Goal: Information Seeking & Learning: Find specific fact

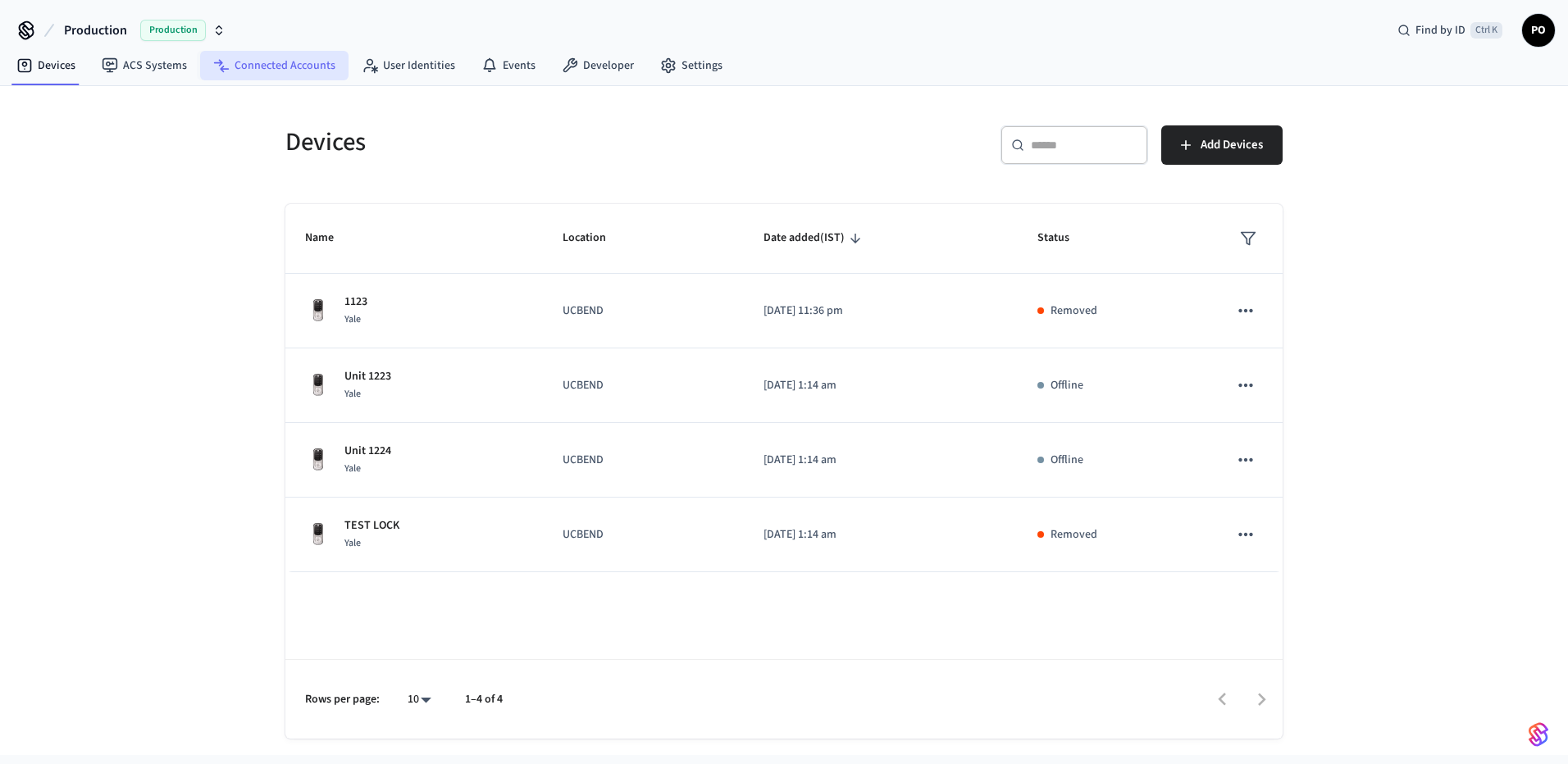
click at [309, 71] on link "Connected Accounts" at bounding box center [274, 66] width 149 height 30
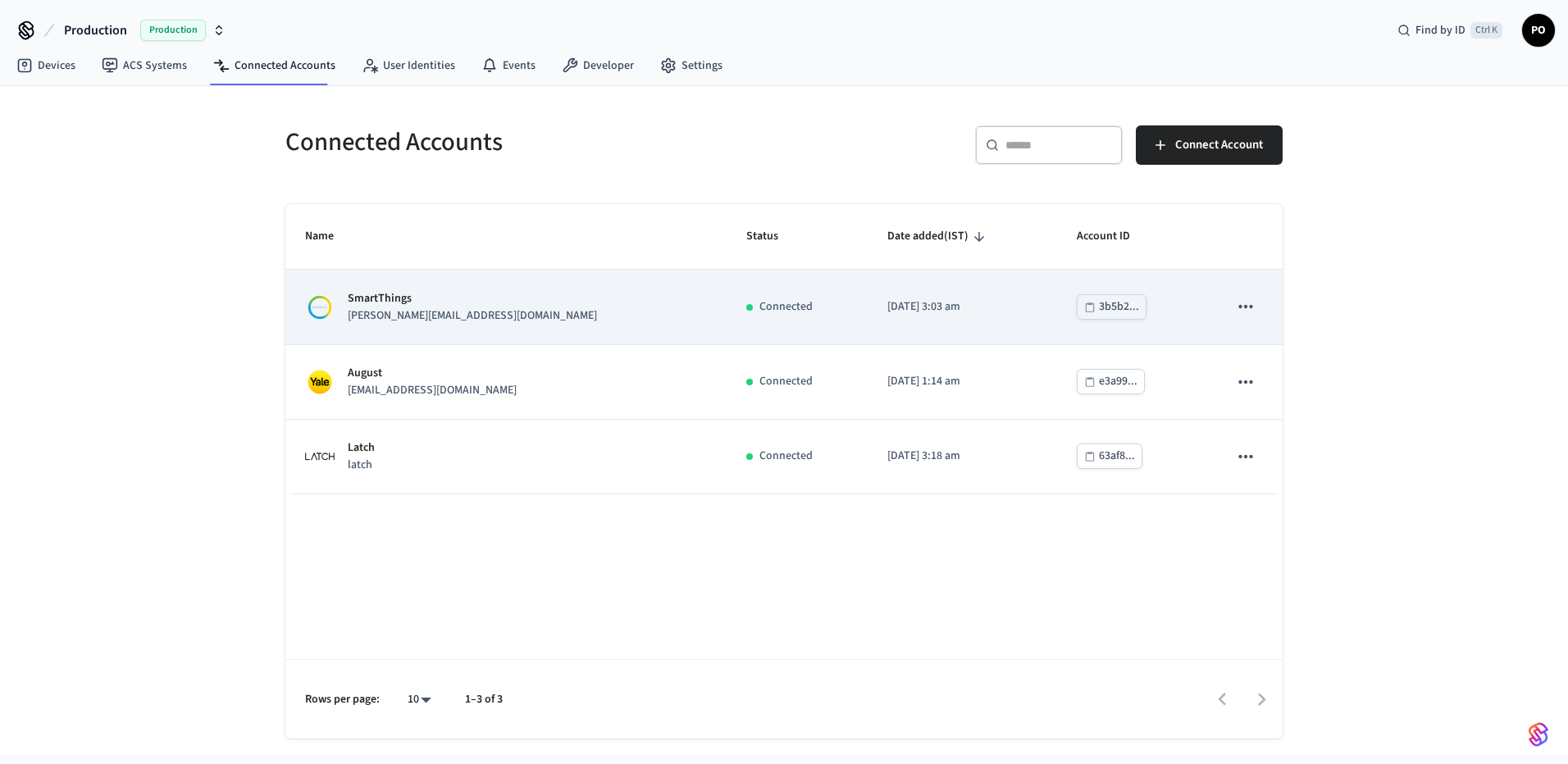
click at [471, 316] on p "[PERSON_NAME][EMAIL_ADDRESS][DOMAIN_NAME]" at bounding box center [471, 315] width 249 height 17
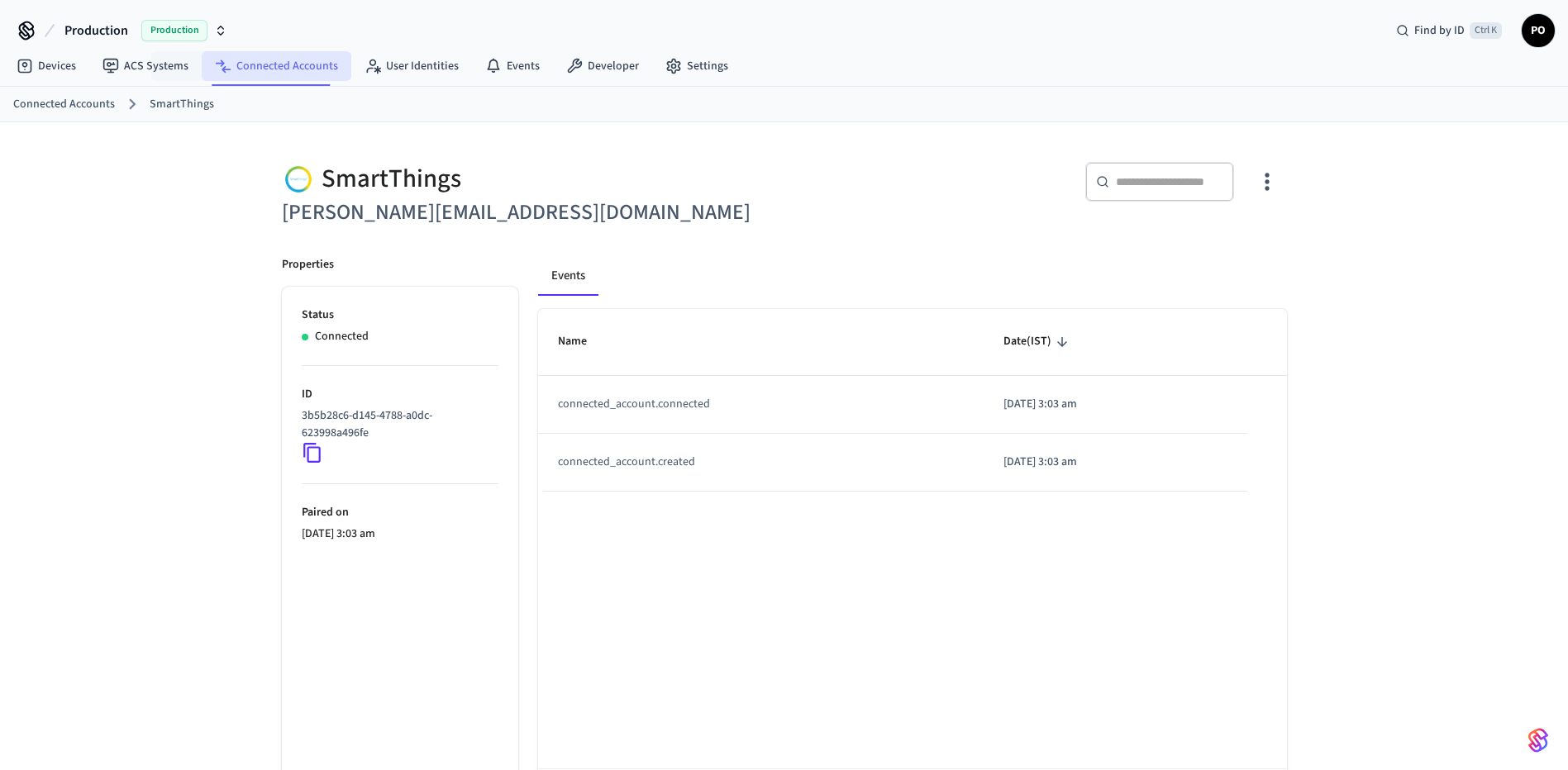
click at [267, 79] on link "Connected Accounts" at bounding box center [277, 66] width 150 height 30
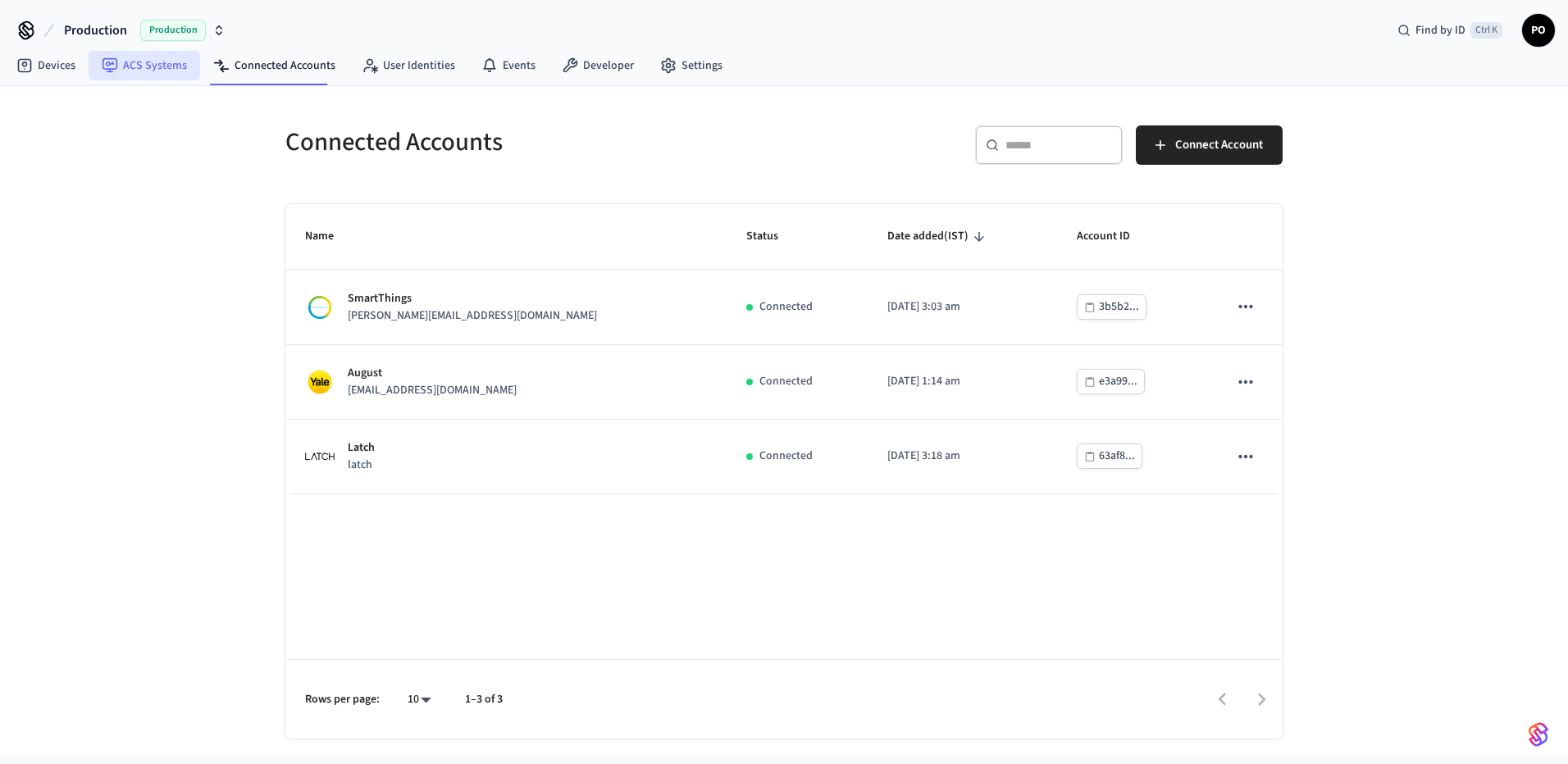
click at [162, 69] on link "ACS Systems" at bounding box center [145, 66] width 112 height 30
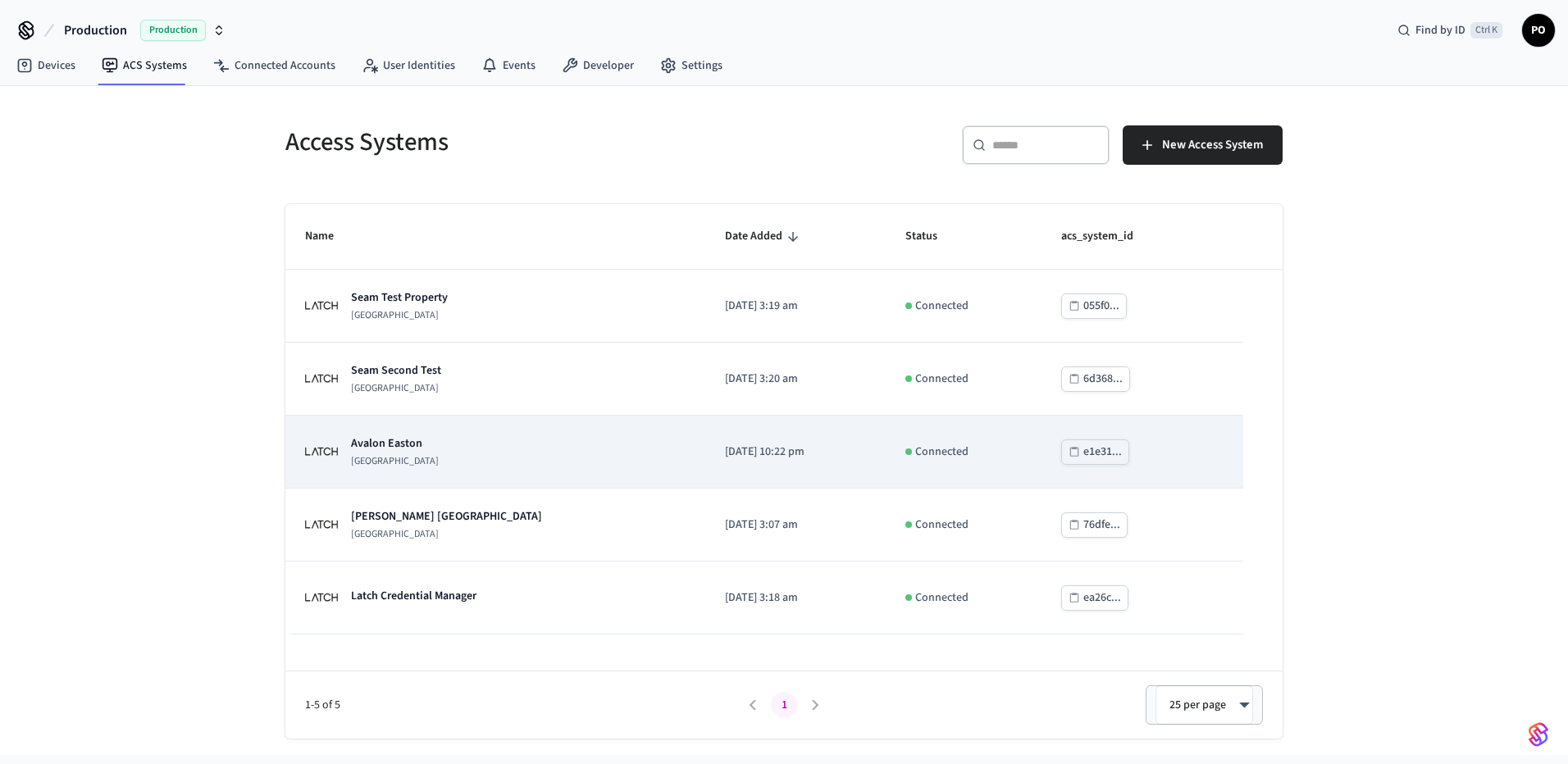
click at [465, 441] on div "[GEOGRAPHIC_DATA]" at bounding box center [494, 452] width 380 height 33
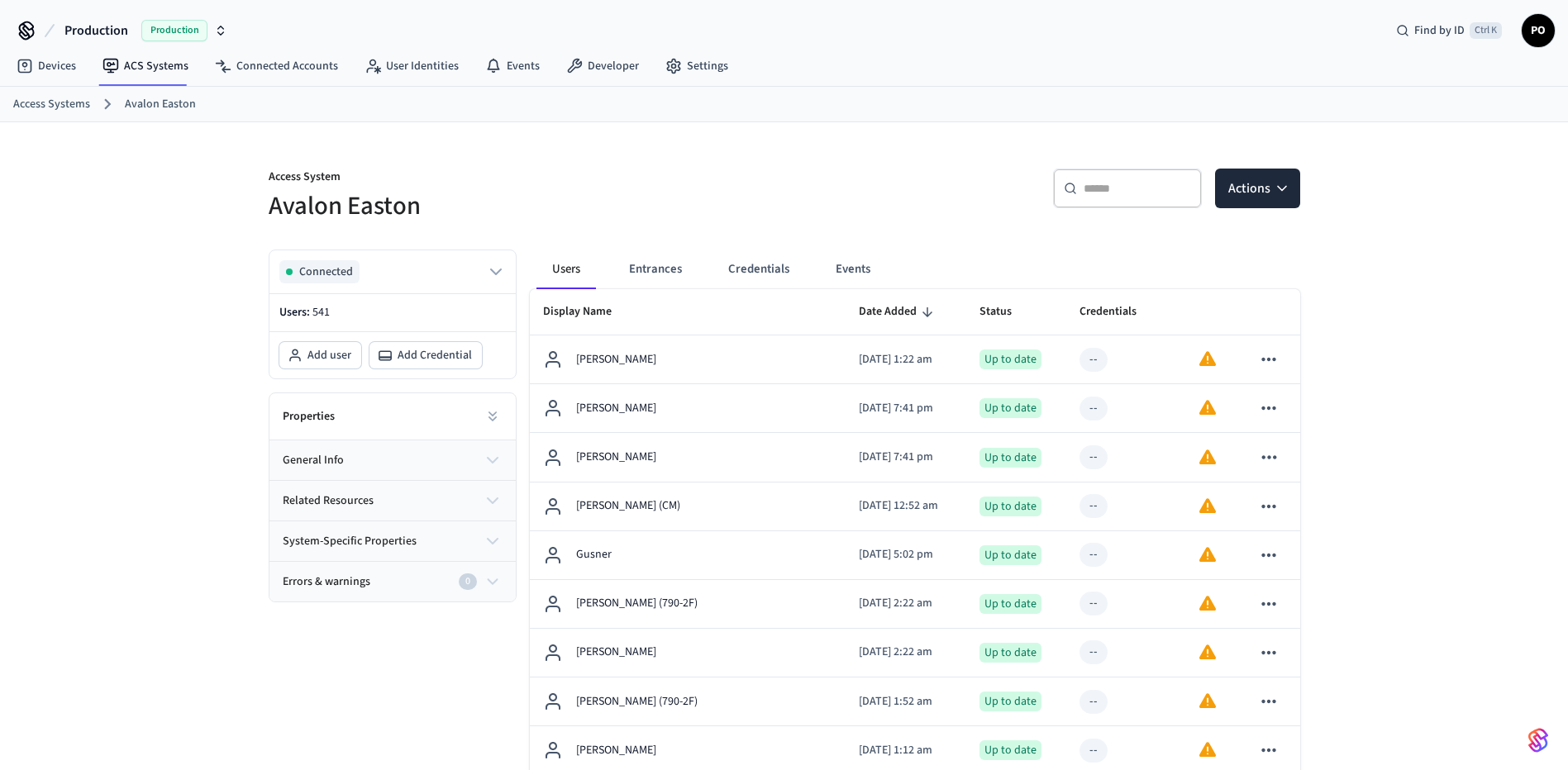
click at [1150, 191] on input "text" at bounding box center [1138, 189] width 108 height 17
paste input "**********"
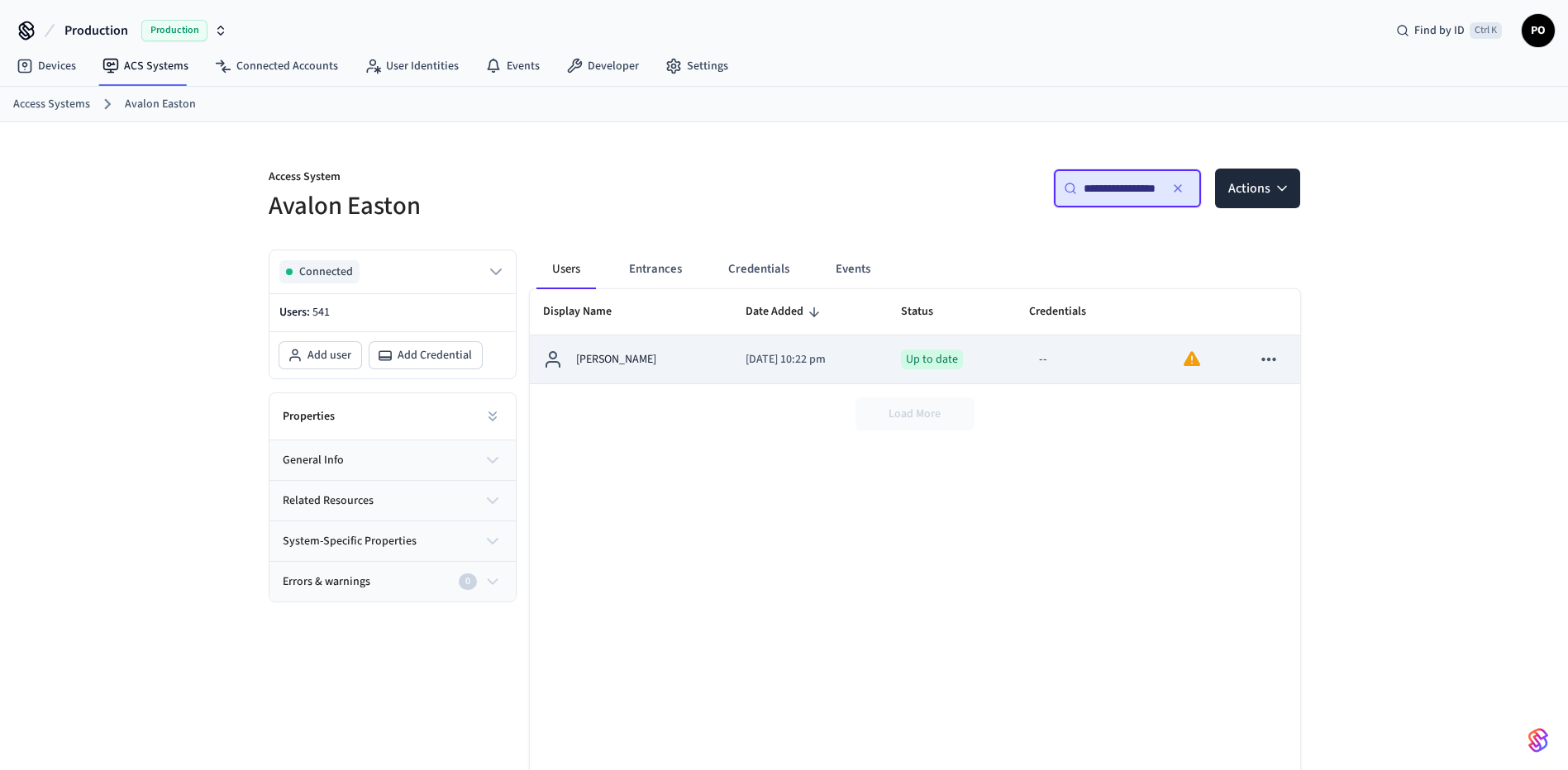
type input "**********"
click at [675, 353] on div "[PERSON_NAME]" at bounding box center [632, 359] width 177 height 20
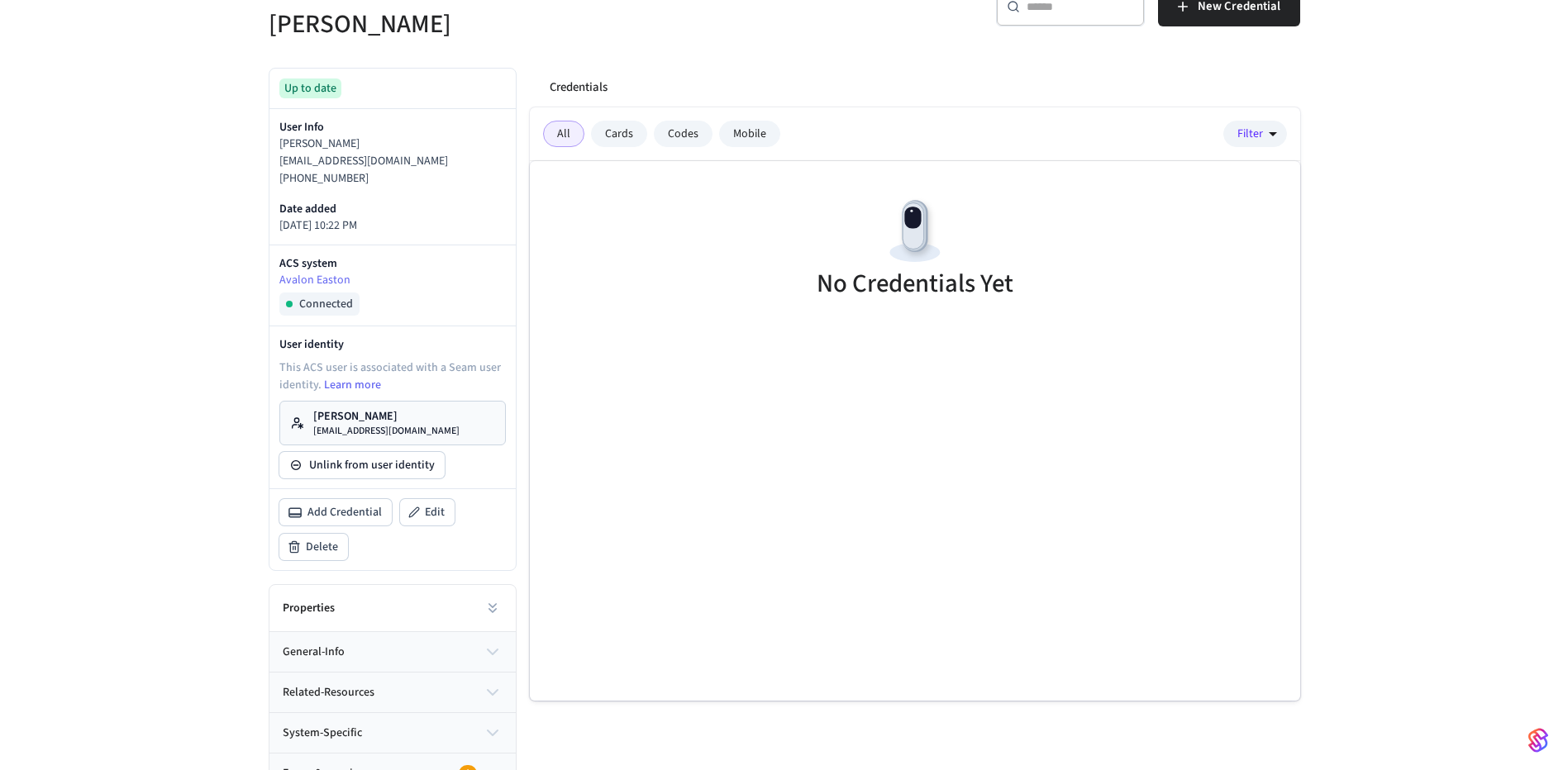
scroll to position [265, 0]
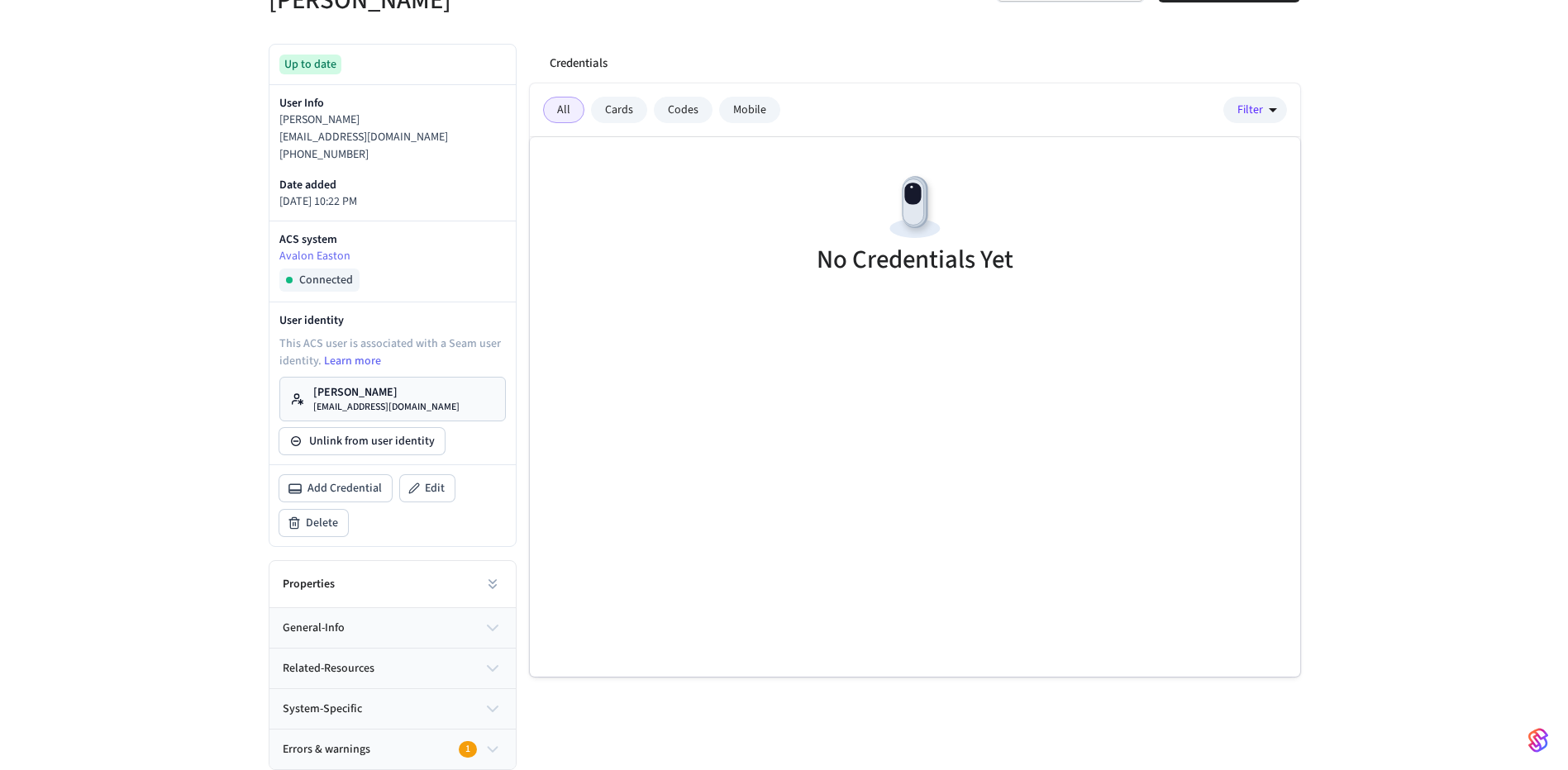
click at [472, 580] on div "Properties" at bounding box center [392, 585] width 247 height 47
click at [500, 586] on icon at bounding box center [493, 585] width 17 height 17
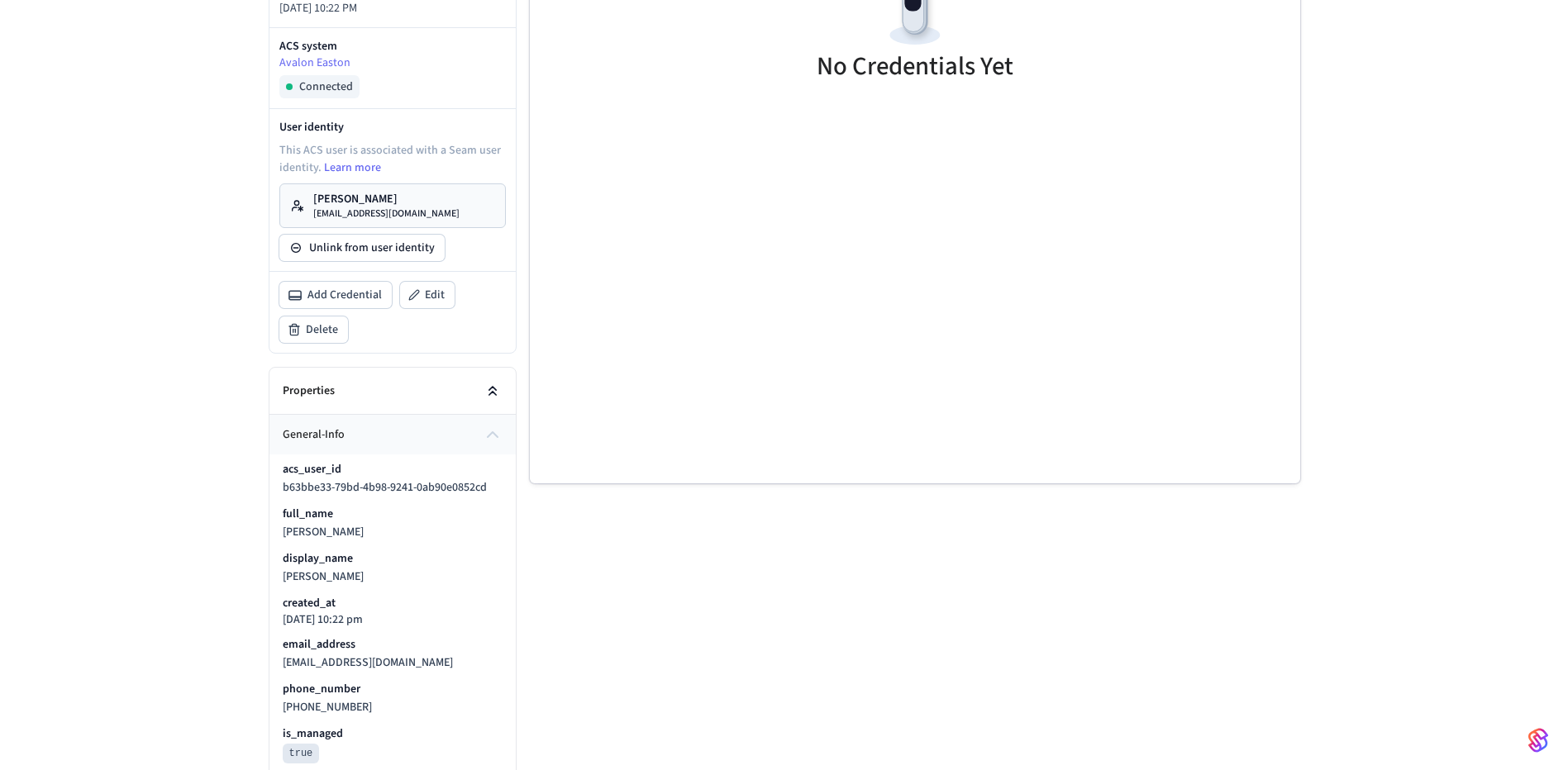
scroll to position [417, 0]
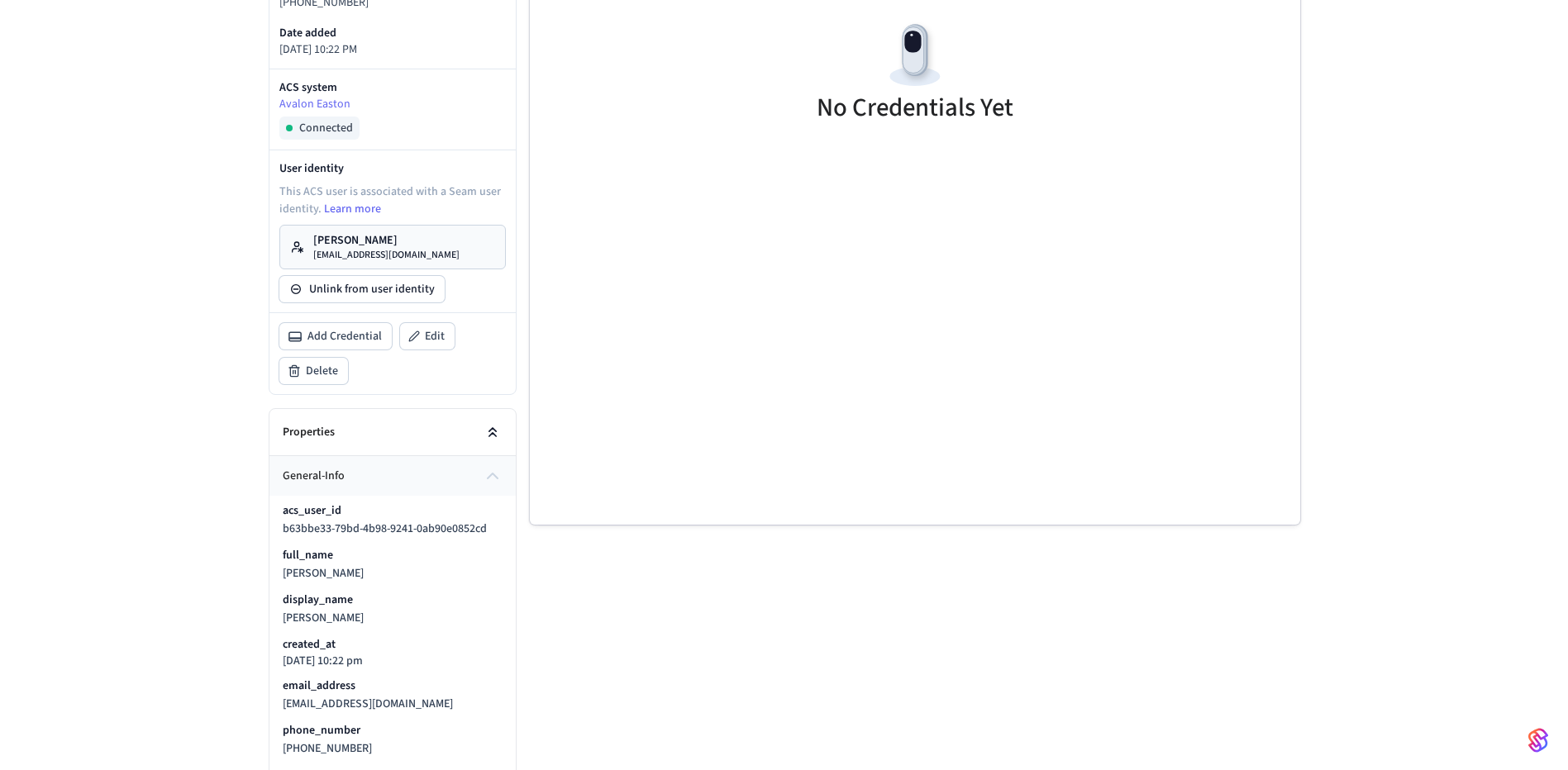
click at [490, 432] on icon at bounding box center [493, 432] width 17 height 17
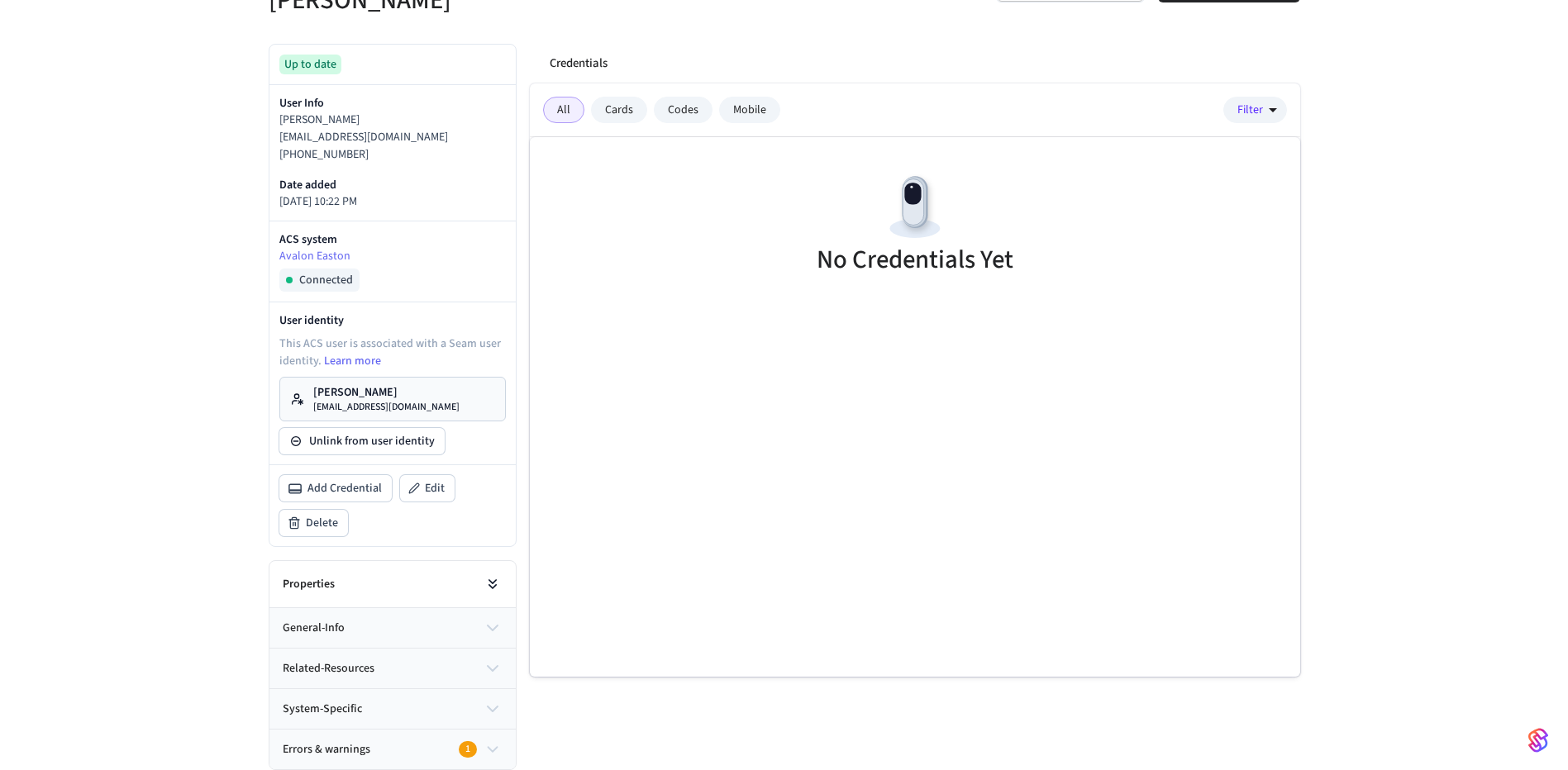
scroll to position [0, 0]
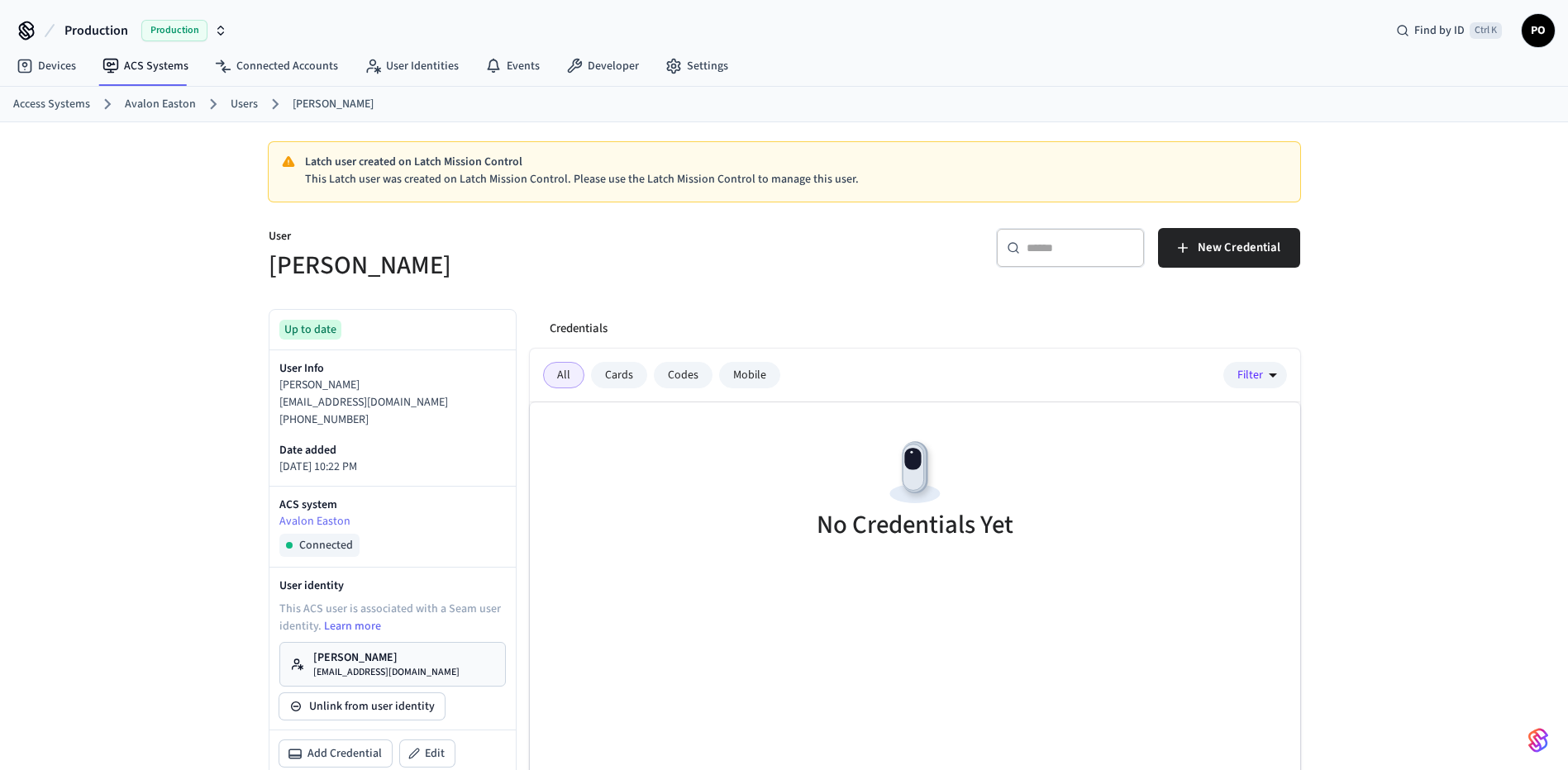
click at [339, 658] on p "[PERSON_NAME]" at bounding box center [386, 658] width 147 height 17
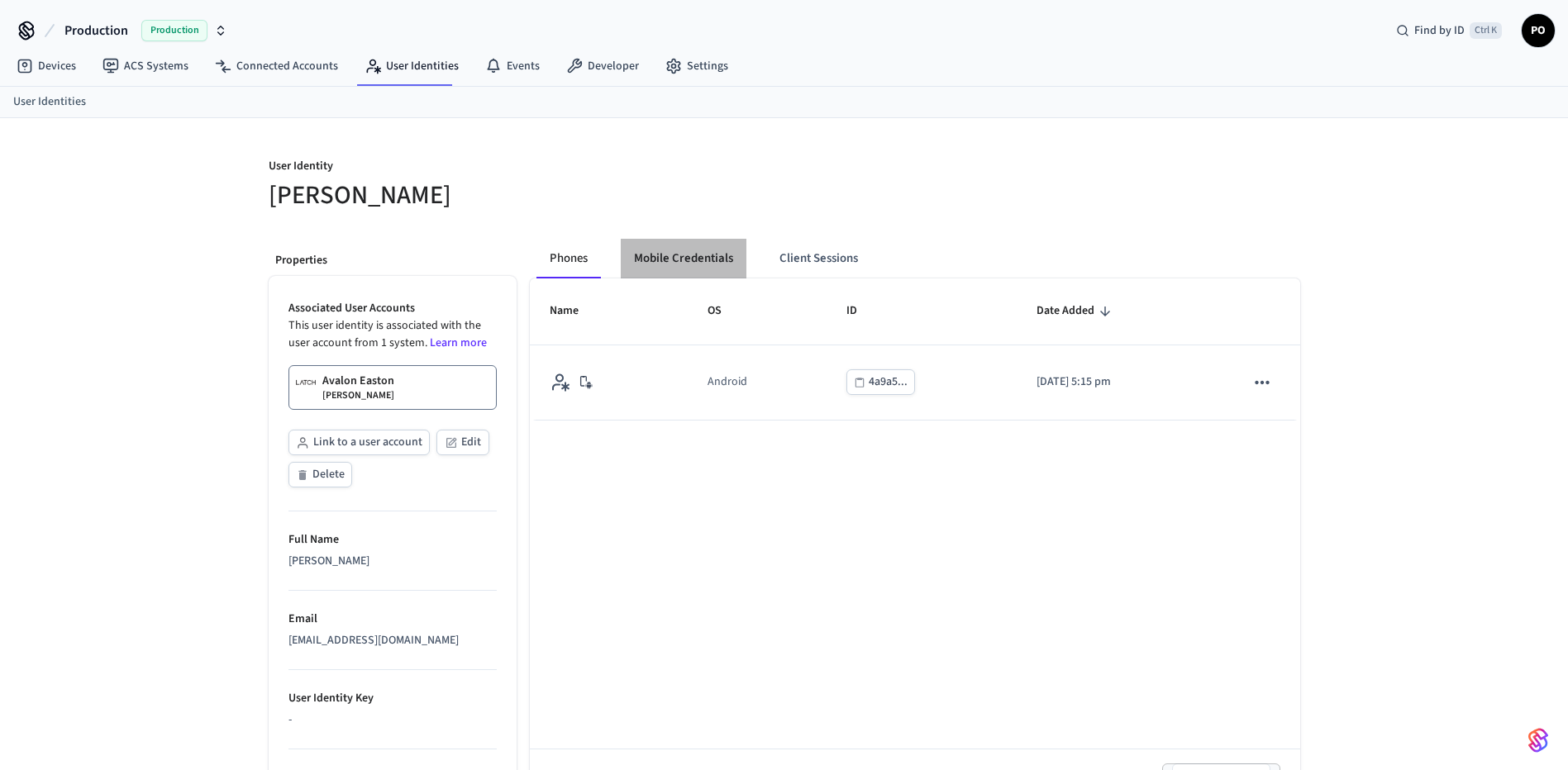
click at [730, 257] on button "Mobile Credentials" at bounding box center [684, 259] width 126 height 40
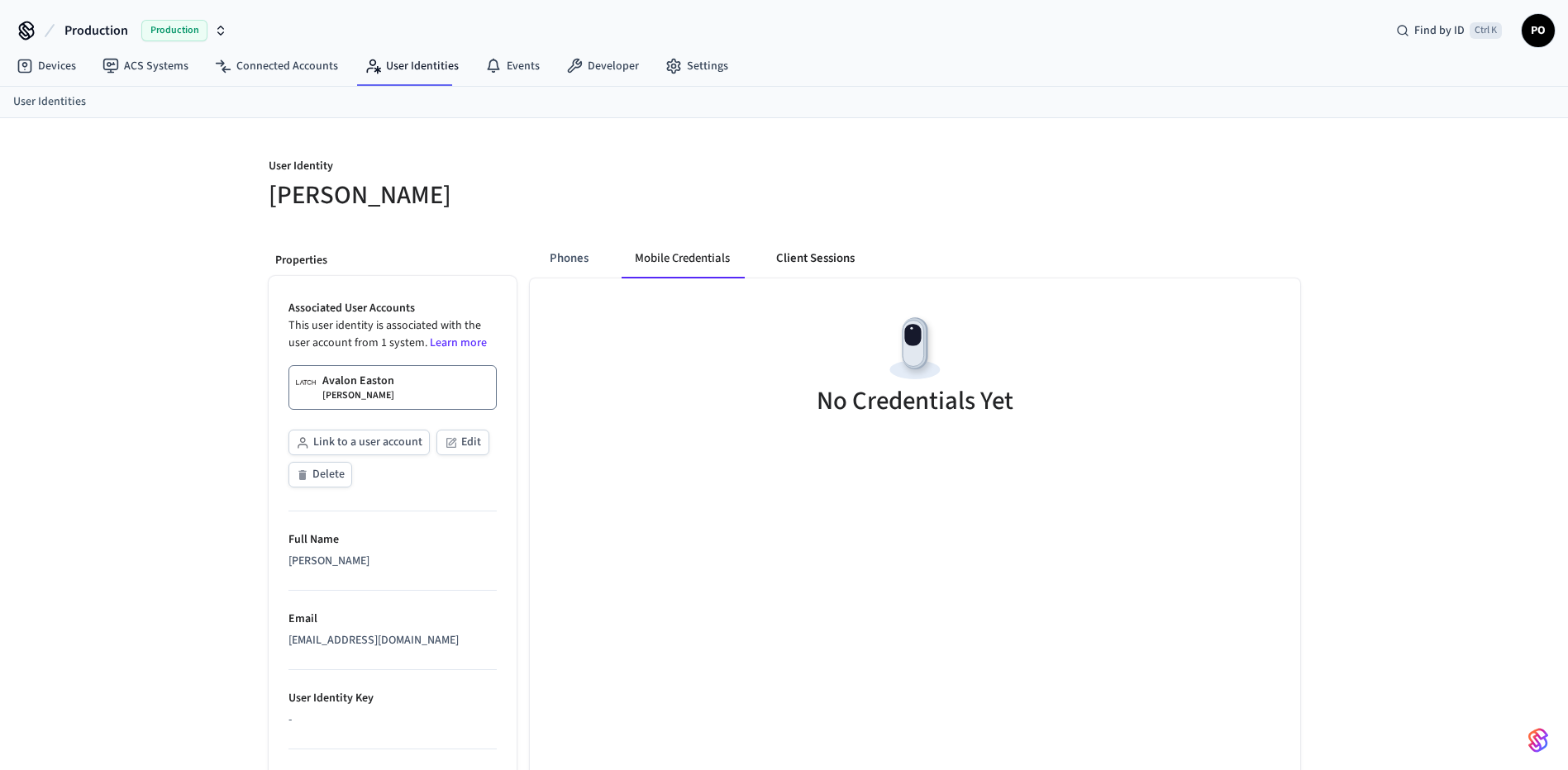
click at [783, 256] on button "Client Sessions" at bounding box center [815, 259] width 105 height 40
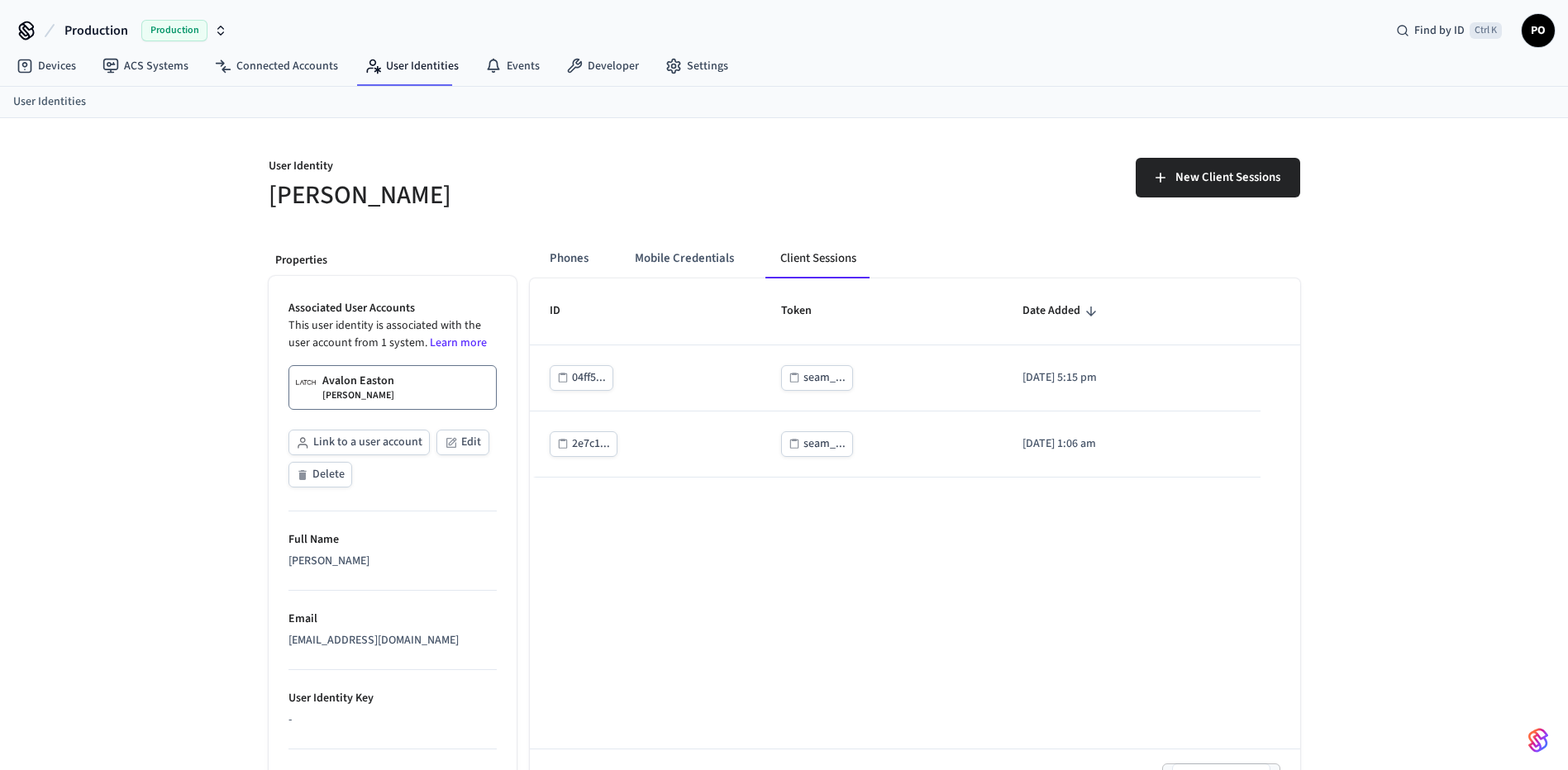
click at [924, 663] on div "ID Token Date Added 04ff5... seam_... [DATE] 5:15 pm 2e7c1... seam_... [DATE] 1…" at bounding box center [915, 547] width 770 height 539
click at [652, 604] on div "ID Token Date Added 04ff5... seam_... [DATE] 5:15 pm 2e7c1... seam_... [DATE] 1…" at bounding box center [915, 547] width 770 height 539
